Goal: Use online tool/utility

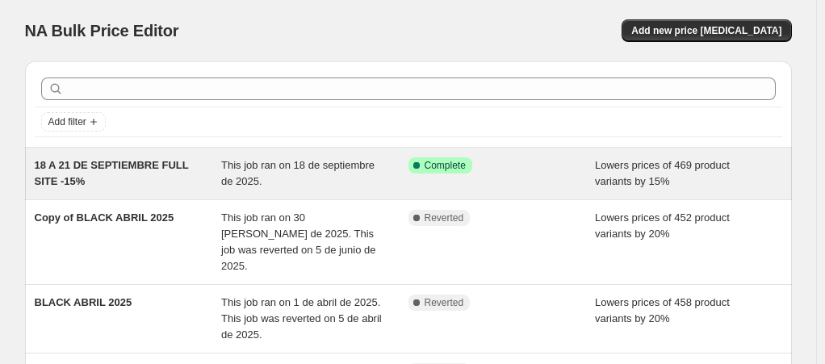
click at [300, 180] on div "This job ran on 18 de septiembre de 2025." at bounding box center [314, 173] width 187 height 32
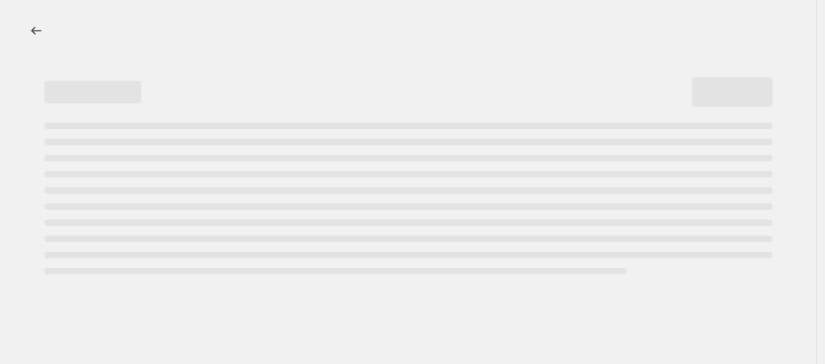
select select "percentage"
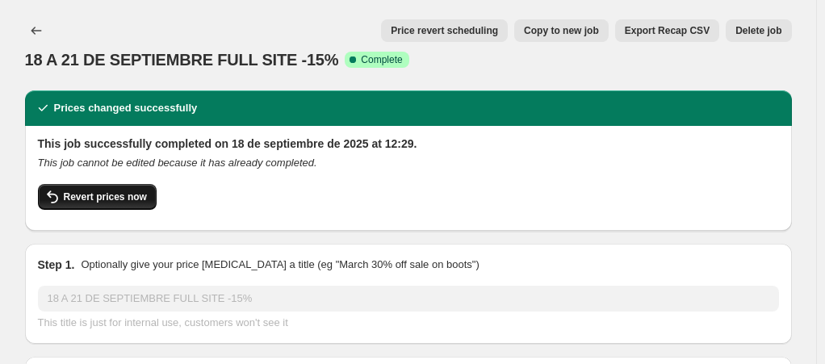
click at [115, 202] on span "Revert prices now" at bounding box center [105, 197] width 83 height 13
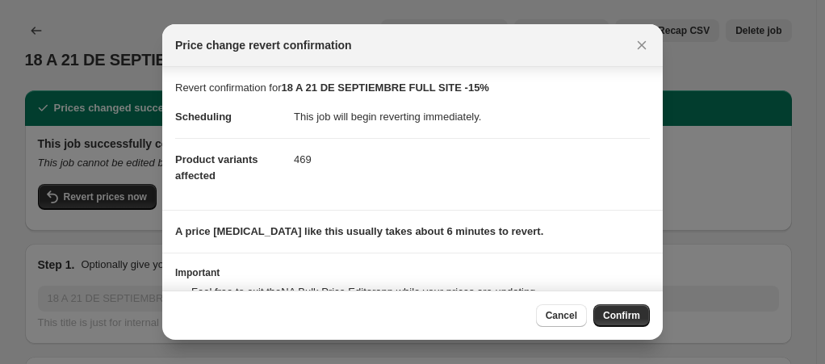
scroll to position [82, 0]
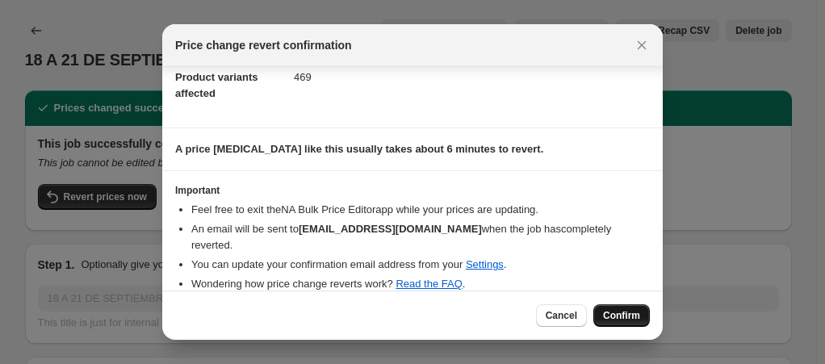
click at [626, 318] on span "Confirm" at bounding box center [621, 315] width 37 height 13
